Goal: Task Accomplishment & Management: Use online tool/utility

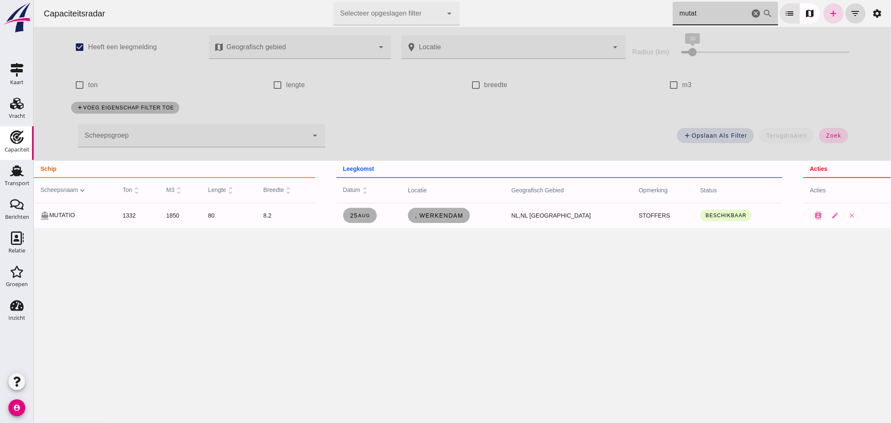
click icon "cancel"
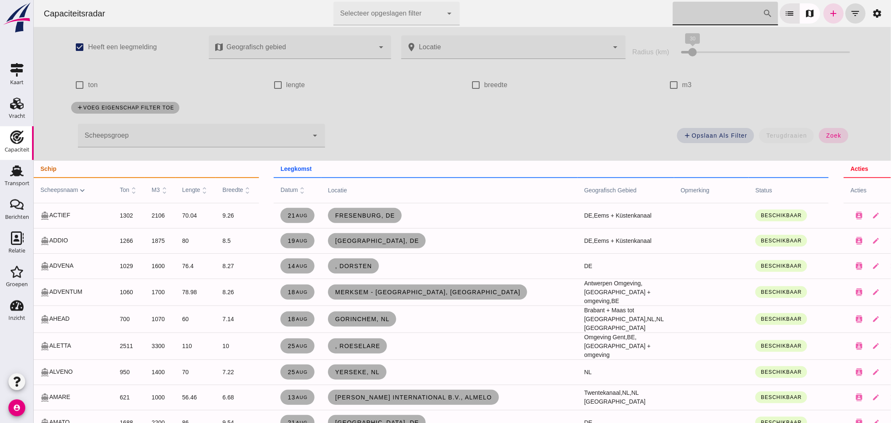
click div
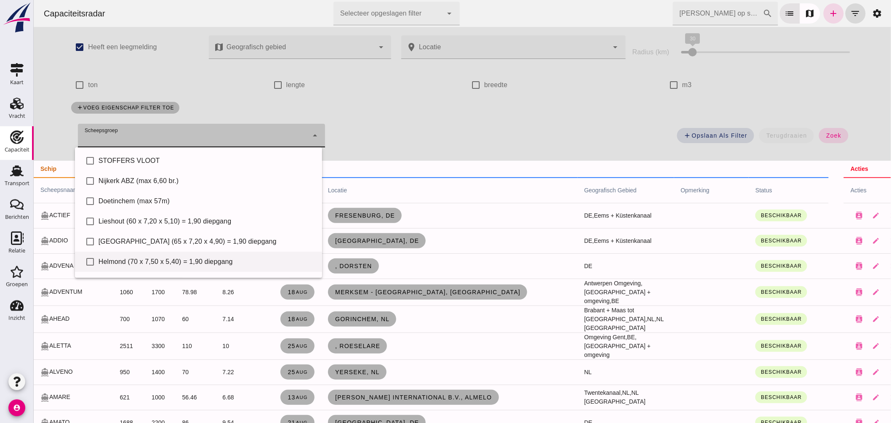
click div "check_box_outline_blank Helmond (70 x 7,50 x 5,40) = 1,90 diepgang"
type input "Helmond (70 x 7,50 x 5,40) = 1,90 diepgang"
checkbox input "true"
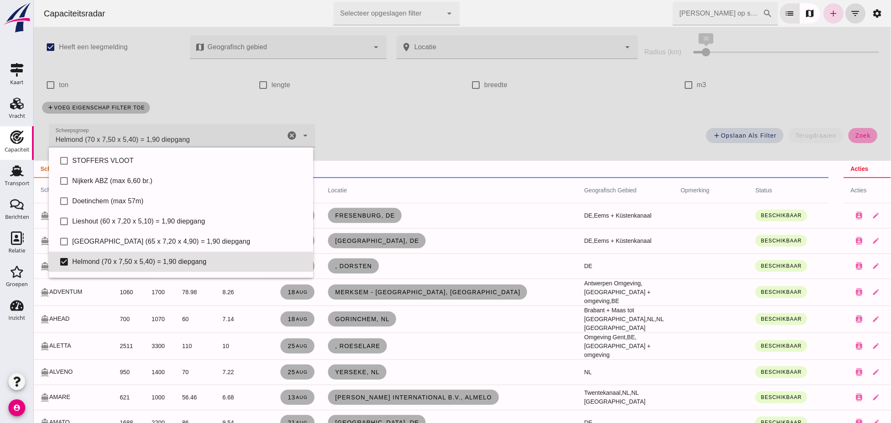
click button "zoek"
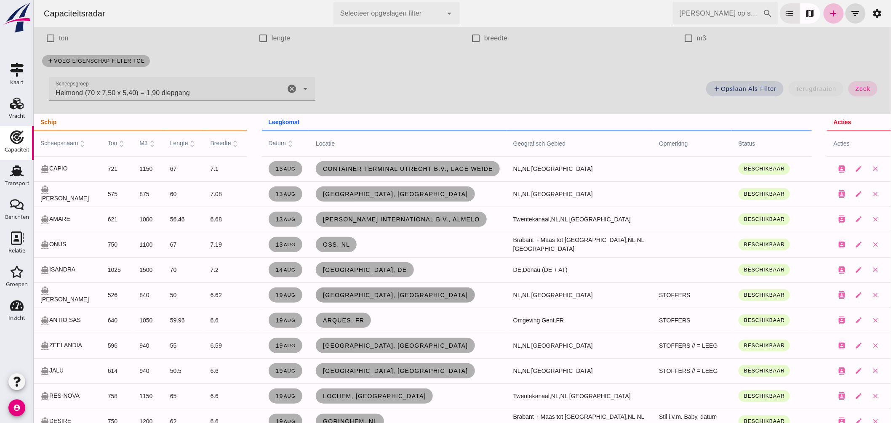
scroll to position [93, 0]
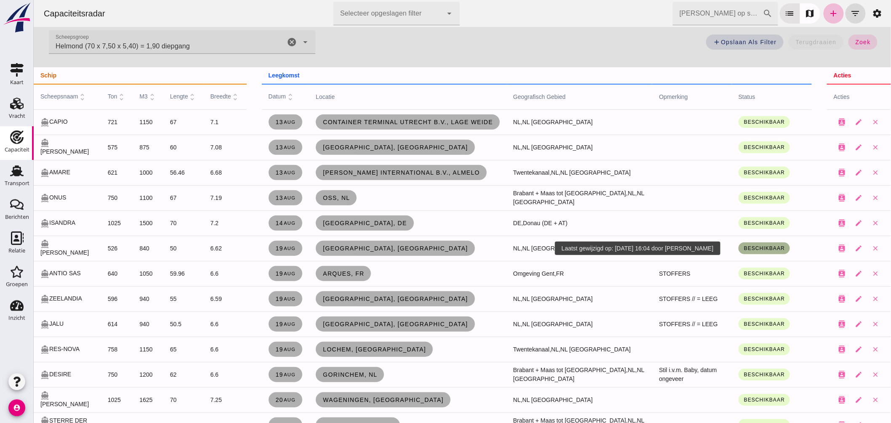
click span "Beschikbaar"
click div "Onder bod"
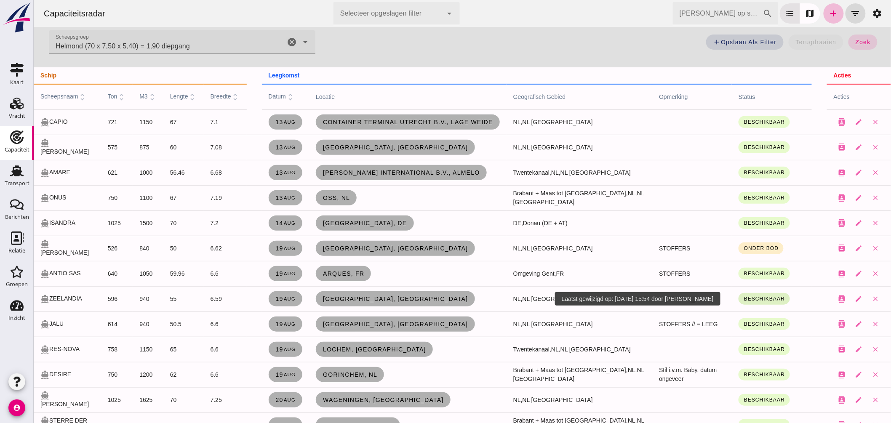
click span "Beschikbaar"
click at [758, 336] on small "Onder bod" at bounding box center [751, 339] width 26 height 6
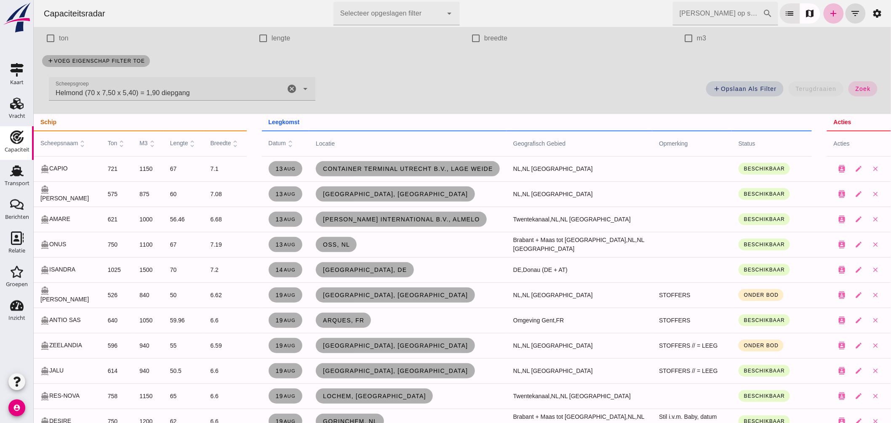
scroll to position [0, 0]
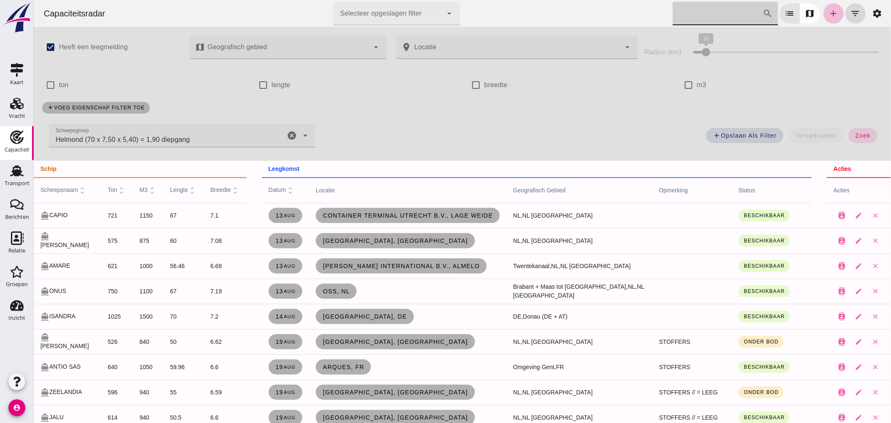
click input "[PERSON_NAME] op scheepsnaam"
click icon "cancel"
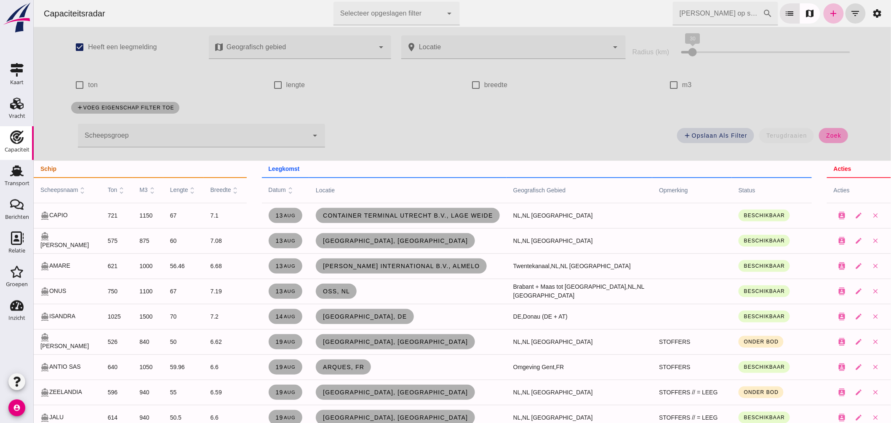
drag, startPoint x: 827, startPoint y: 136, endPoint x: 788, endPoint y: 53, distance: 91.4
click span "zoek"
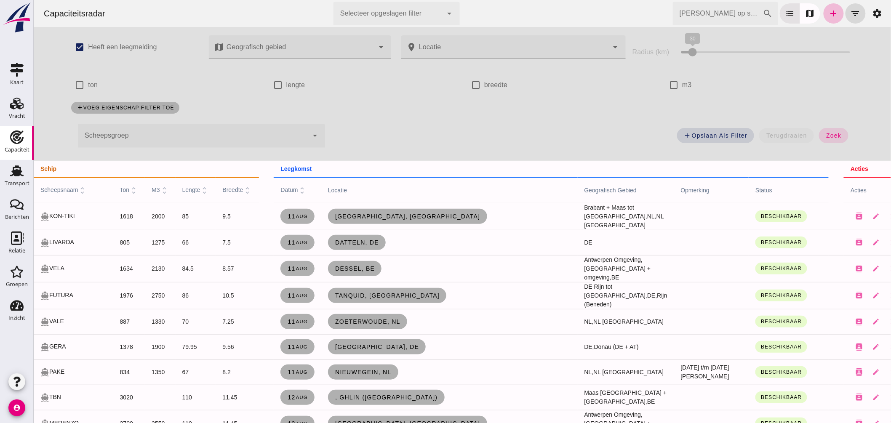
click input "[PERSON_NAME] op scheepsnaam"
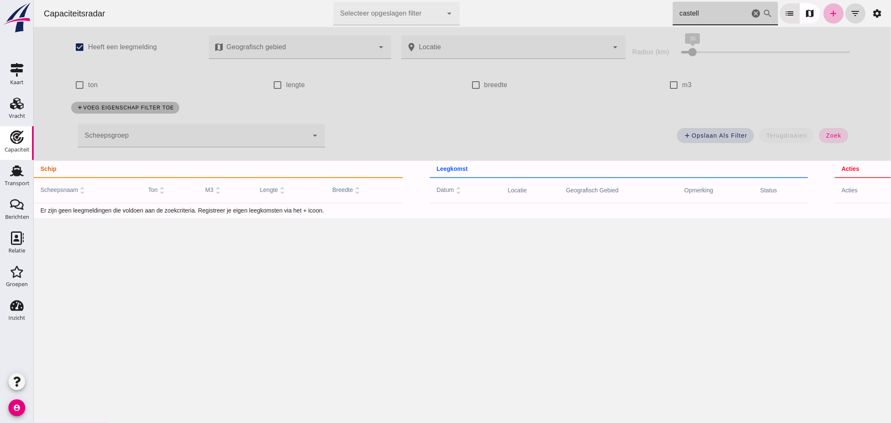
type input "castell"
click at [828, 13] on icon "add" at bounding box center [833, 13] width 10 height 10
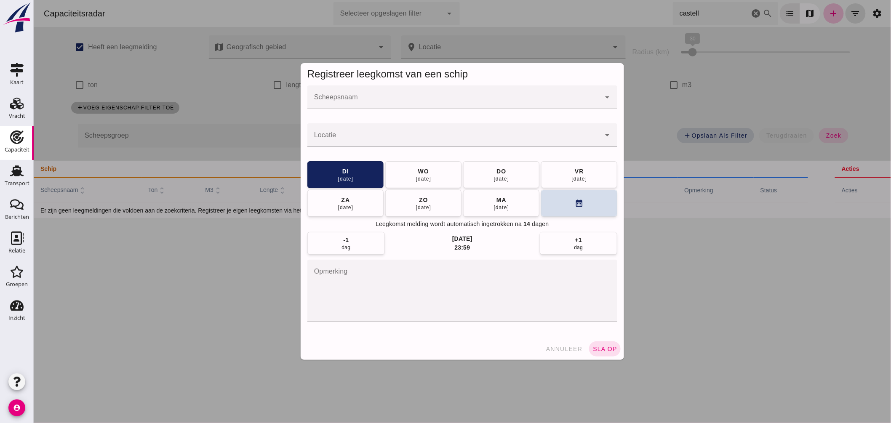
click at [384, 118] on div at bounding box center [462, 115] width 296 height 6
click input "Scheepsnaam"
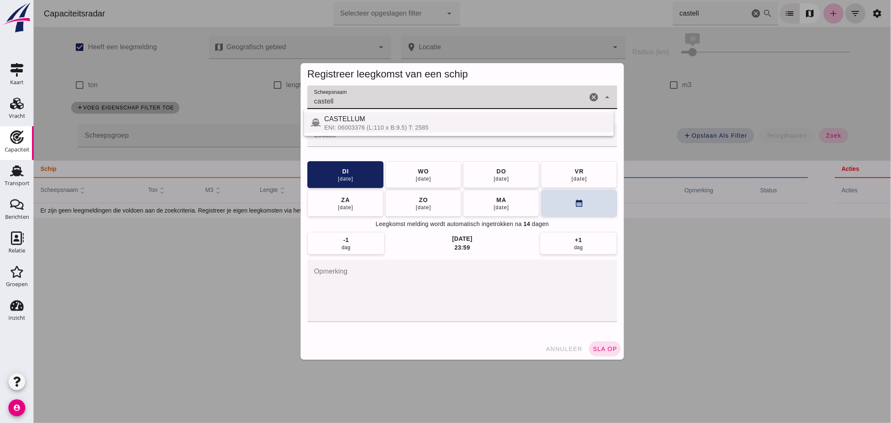
click at [371, 120] on div "CASTELLUM" at bounding box center [465, 119] width 283 height 10
type input "CASTELLUM"
click div
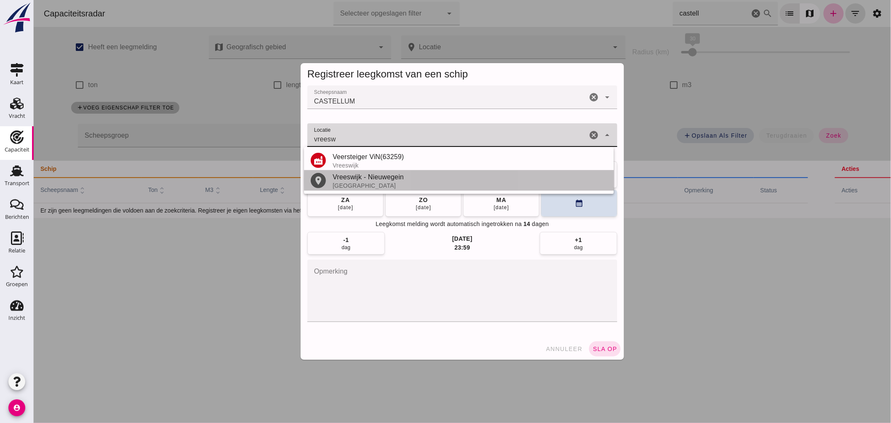
click at [366, 179] on div "Vreeswijk - Nieuwegein" at bounding box center [469, 177] width 275 height 10
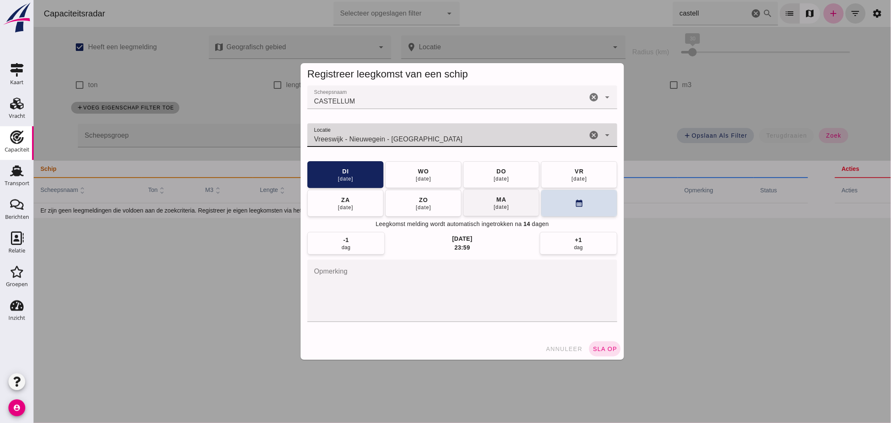
type input "Vreeswijk - Nieuwegein - [GEOGRAPHIC_DATA]"
click button "[DATE]"
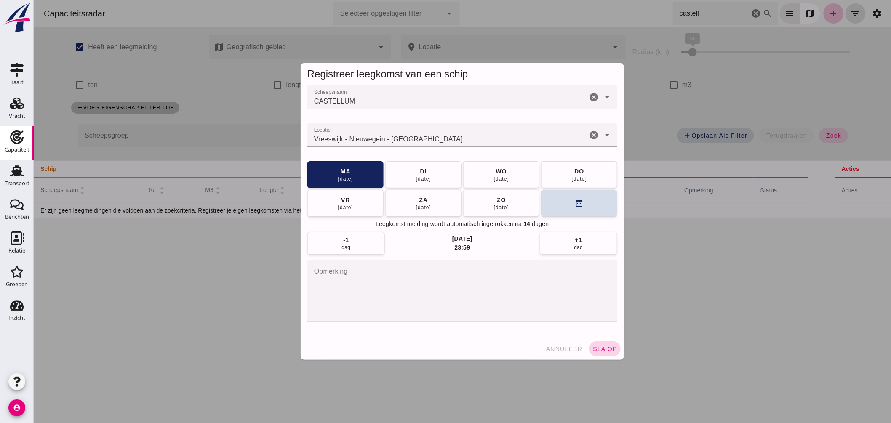
click span "sla op"
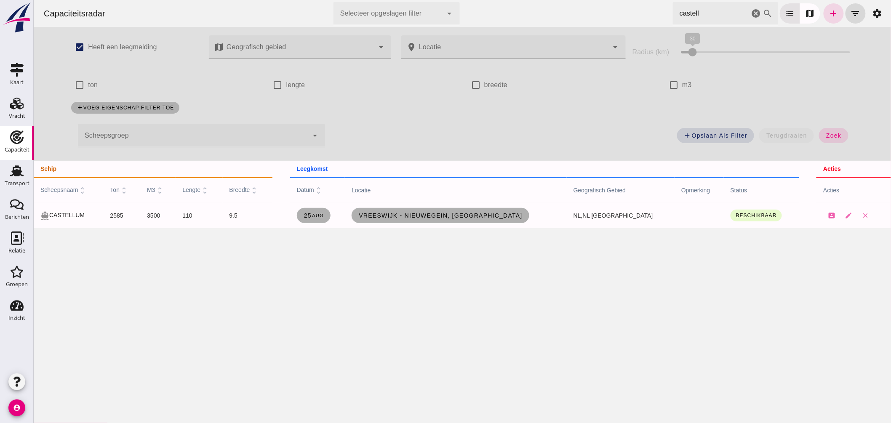
drag, startPoint x: 697, startPoint y: 13, endPoint x: 507, endPoint y: -20, distance: 193.1
click at [507, 0] on html "Capaciteitsradar Selecteer opgeslagen filter Selecteer opgeslagen filter cancel…" at bounding box center [461, 211] width 857 height 423
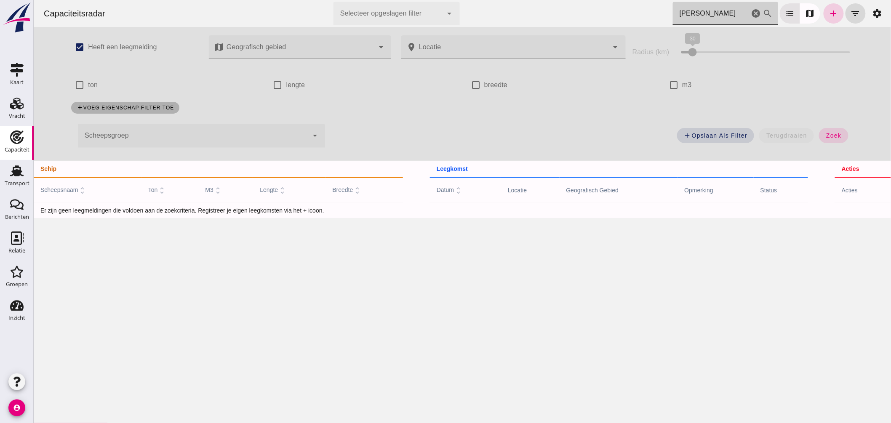
type input "[PERSON_NAME]"
click link "add"
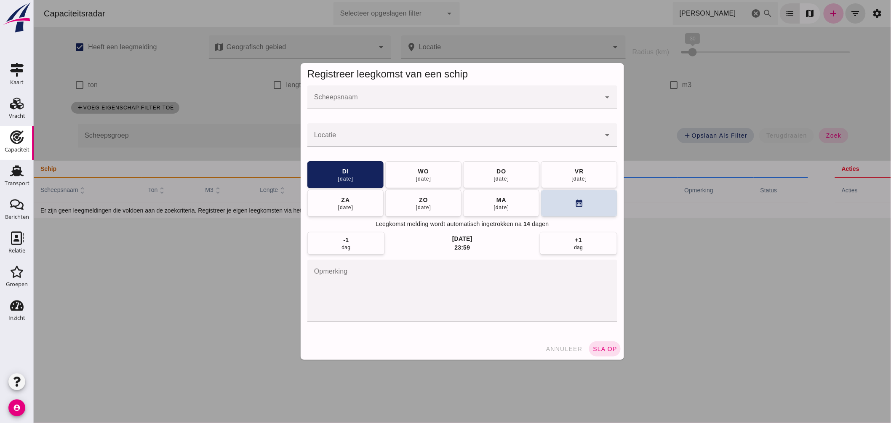
click input "Scheepsnaam"
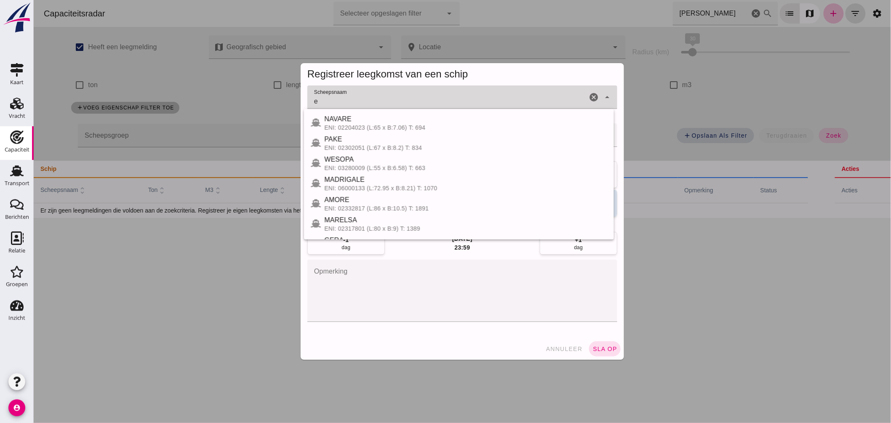
type input "em"
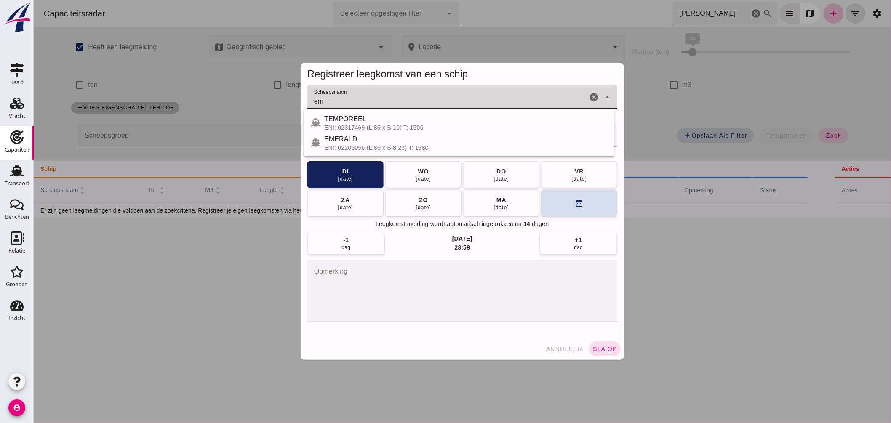
click icon "cancel"
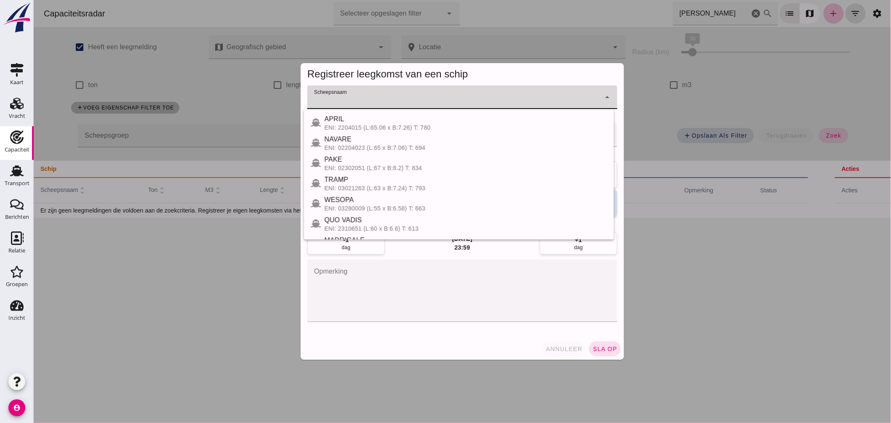
click span "annuleer"
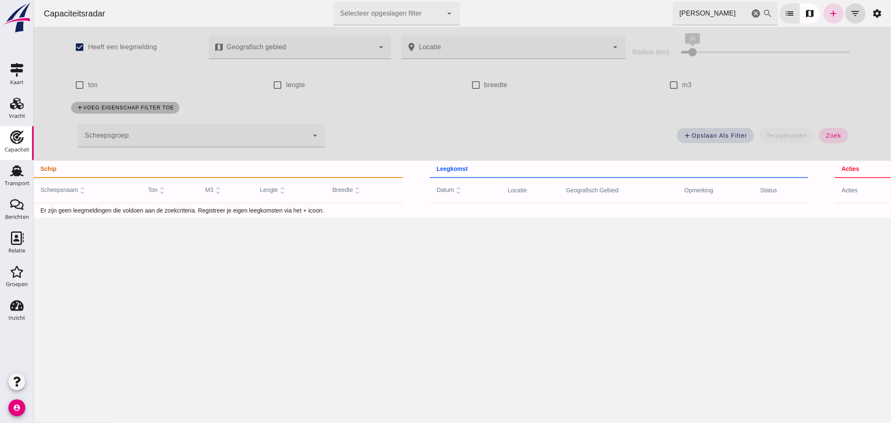
click input "[PERSON_NAME]"
click at [828, 15] on icon "add" at bounding box center [833, 13] width 10 height 10
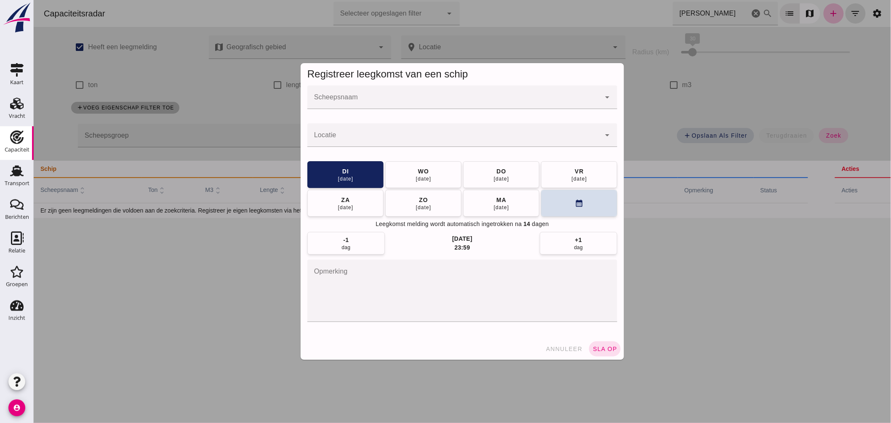
click div
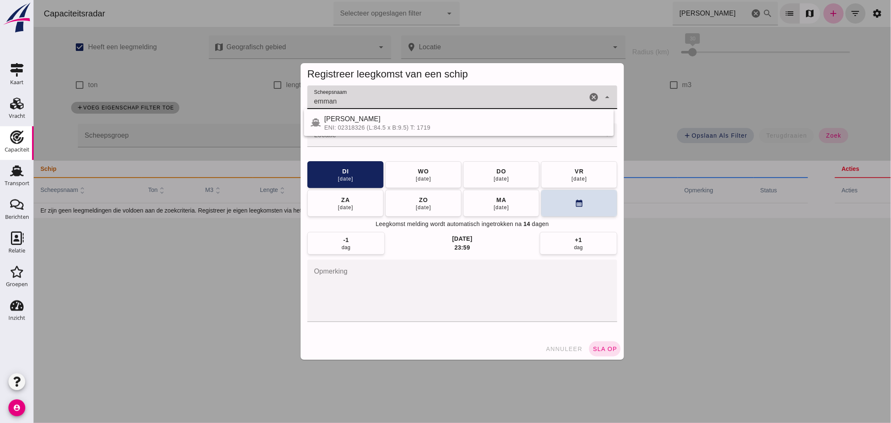
click at [362, 123] on div "[PERSON_NAME]" at bounding box center [465, 119] width 283 height 10
type input "[PERSON_NAME]"
click div
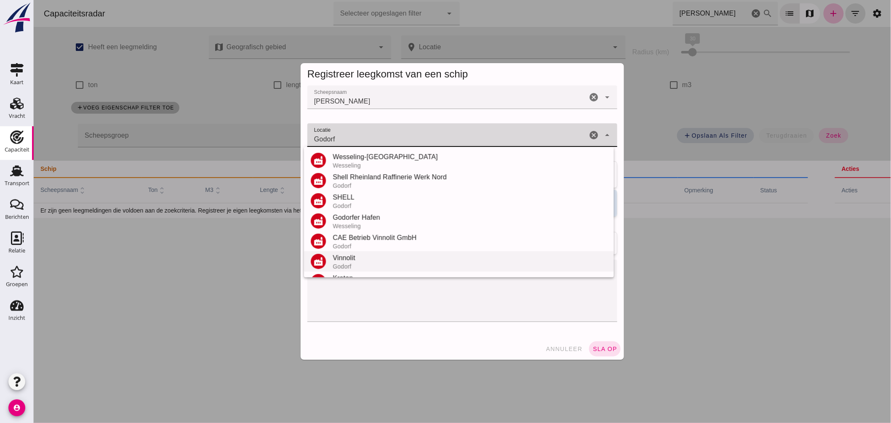
scroll to position [78, 0]
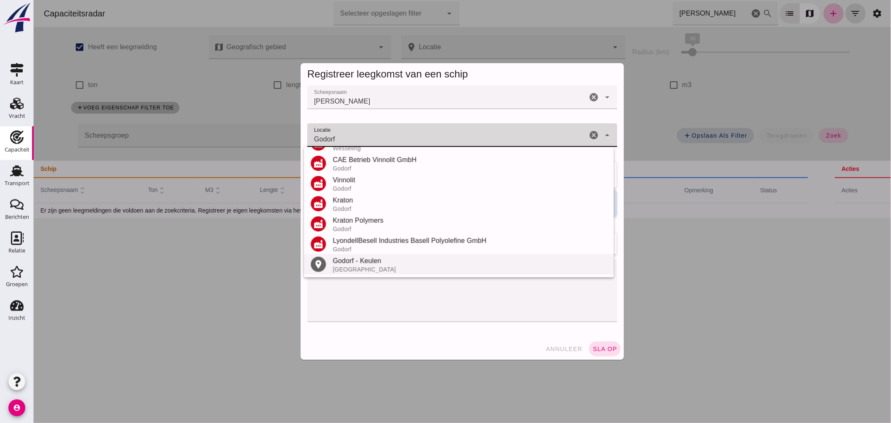
click at [364, 261] on div "Godorf - Keulen" at bounding box center [469, 261] width 275 height 10
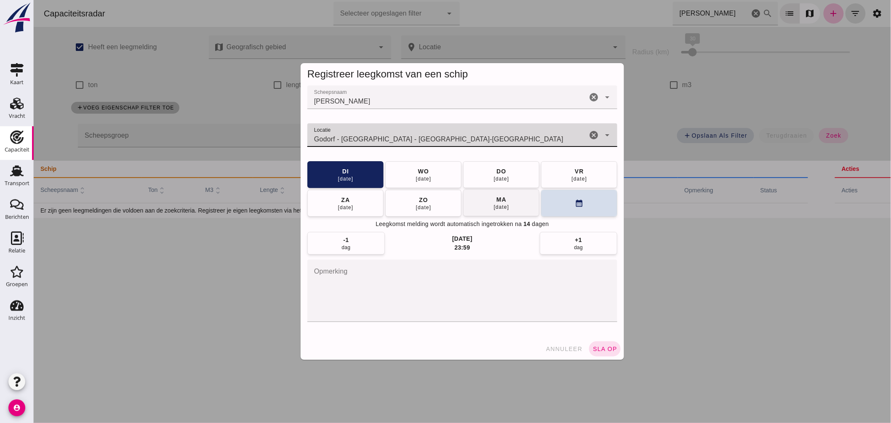
type input "Godorf - [GEOGRAPHIC_DATA] - [GEOGRAPHIC_DATA]-[GEOGRAPHIC_DATA]"
click div "[DATE]"
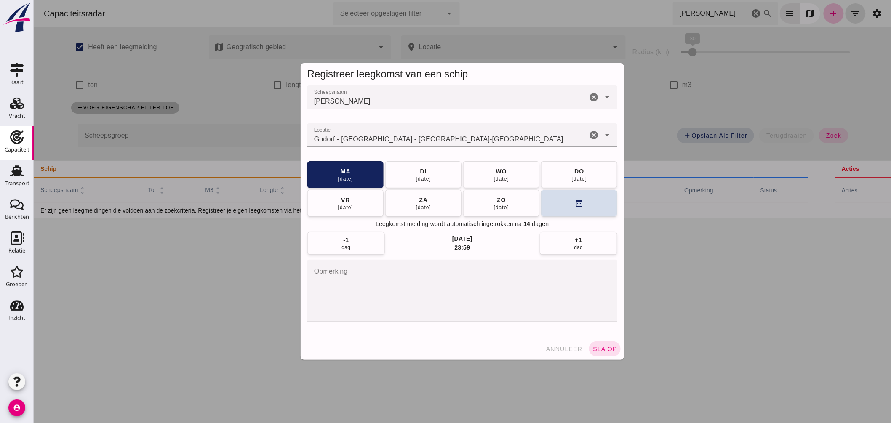
click button "sla op"
